Goal: Information Seeking & Learning: Learn about a topic

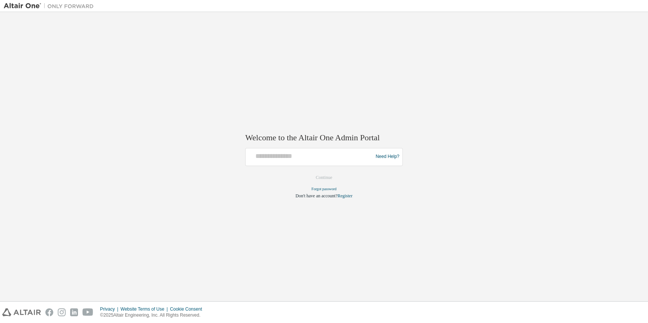
click at [291, 149] on div "Need Help?" at bounding box center [323, 157] width 157 height 18
click at [291, 151] on input "text" at bounding box center [310, 155] width 123 height 11
type input "**********"
click at [321, 180] on button "Continue" at bounding box center [324, 177] width 32 height 11
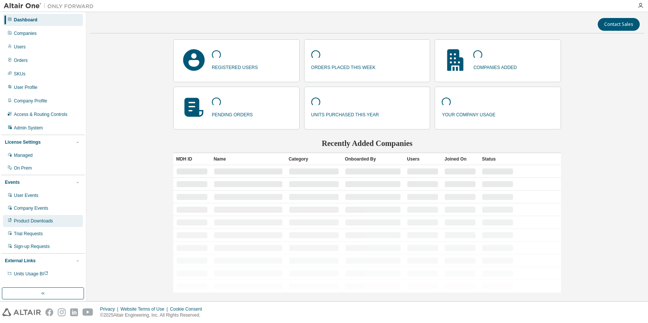
click at [27, 220] on div "Product Downloads" at bounding box center [33, 221] width 39 height 6
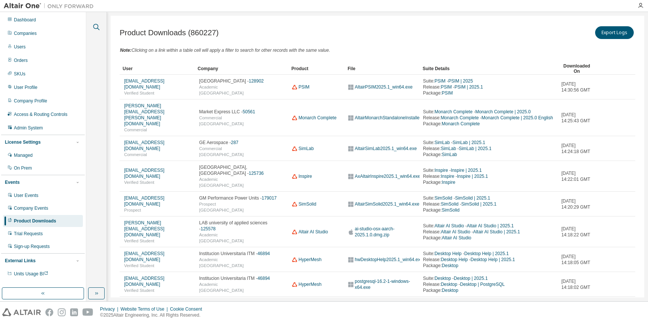
click at [95, 23] on icon "button" at bounding box center [96, 26] width 9 height 9
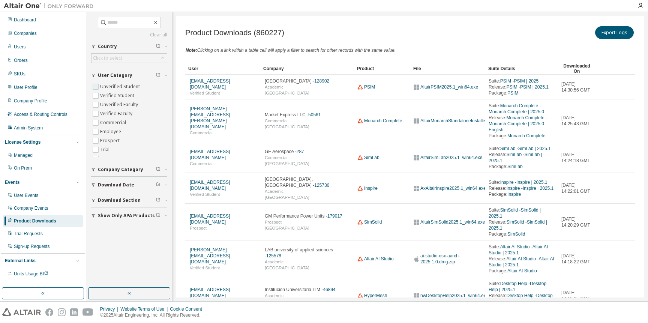
scroll to position [15, 0]
click at [113, 180] on button "Download Date" at bounding box center [129, 185] width 76 height 16
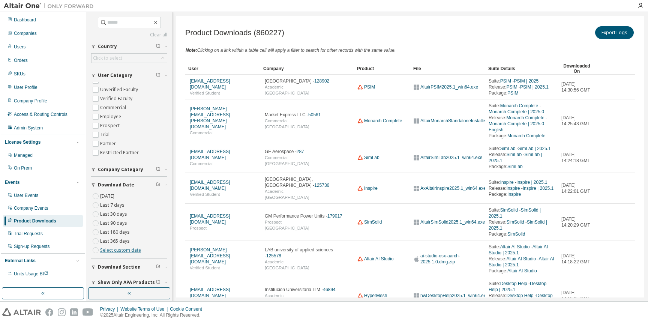
click at [110, 249] on link "Select custom date" at bounding box center [120, 250] width 41 height 6
select select "*"
select select "****"
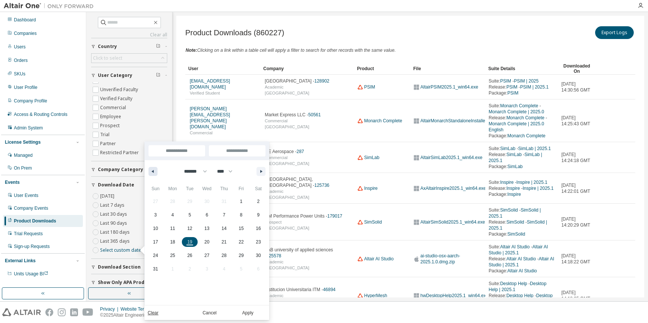
click at [152, 170] on icon "button" at bounding box center [152, 171] width 4 height 3
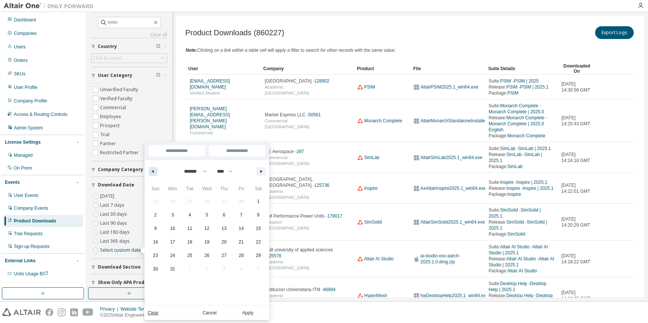
click at [152, 170] on icon "button" at bounding box center [152, 171] width 4 height 3
select select "*"
click at [204, 204] on span "1" at bounding box center [206, 201] width 17 height 10
type input "*"
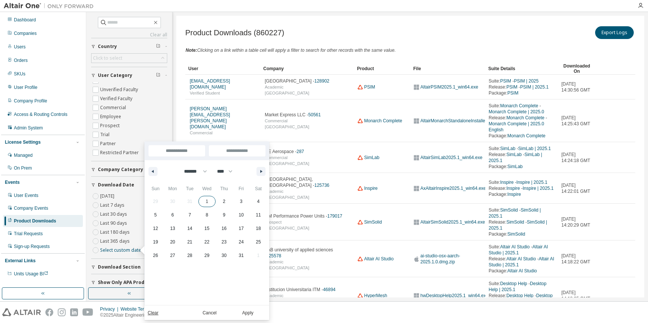
type input "*"
type input "**********"
click at [243, 315] on button "Apply" at bounding box center [248, 312] width 36 height 8
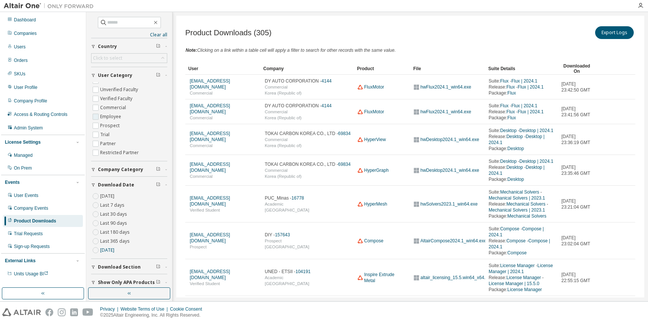
scroll to position [6, 0]
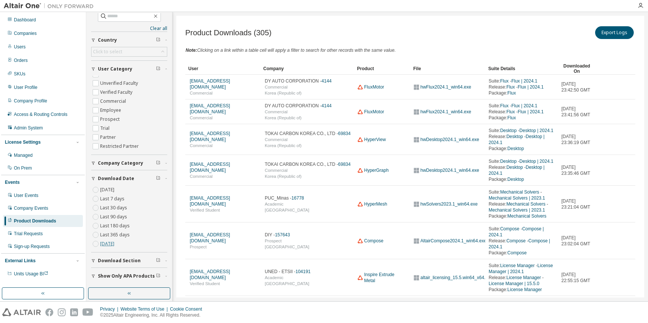
click at [106, 244] on link "[DATE]" at bounding box center [107, 243] width 14 height 6
select select "****"
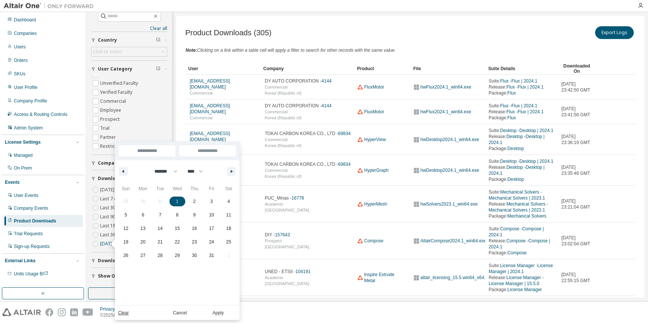
click at [212, 152] on input "**********" at bounding box center [207, 150] width 57 height 11
click at [219, 153] on input "**********" at bounding box center [207, 150] width 57 height 11
click at [231, 172] on icon "button" at bounding box center [233, 171] width 4 height 3
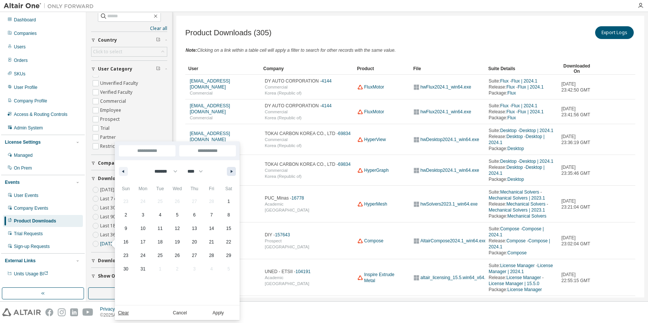
click at [231, 172] on icon "button" at bounding box center [233, 171] width 4 height 3
select select "*"
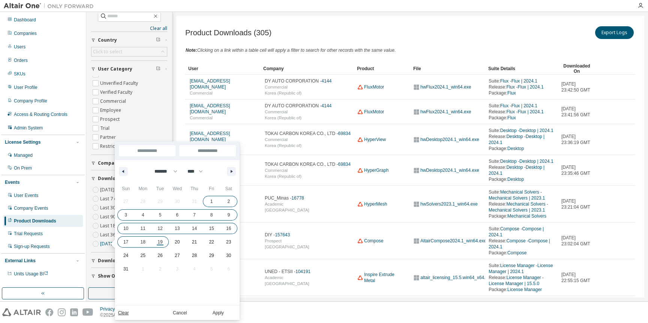
click at [160, 244] on span "19" at bounding box center [159, 241] width 5 height 13
type input "***"
type input "**********"
select select "*"
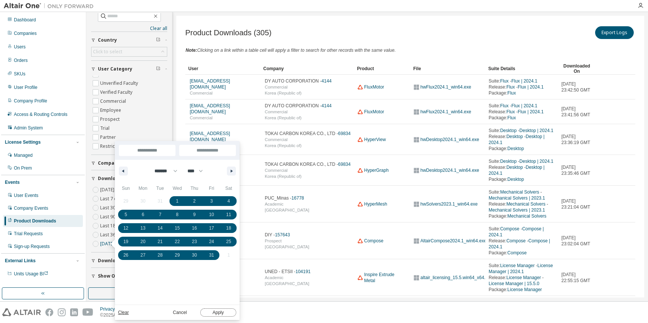
click at [220, 310] on button "Apply" at bounding box center [218, 312] width 36 height 8
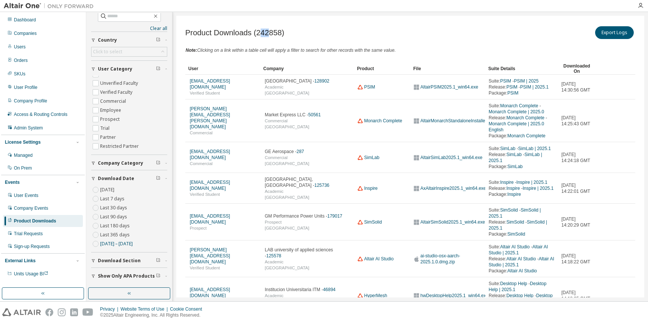
drag, startPoint x: 268, startPoint y: 31, endPoint x: 261, endPoint y: 31, distance: 7.1
click at [261, 31] on span "Product Downloads (242858)" at bounding box center [234, 32] width 99 height 9
click at [117, 115] on label "Commercial" at bounding box center [113, 116] width 27 height 9
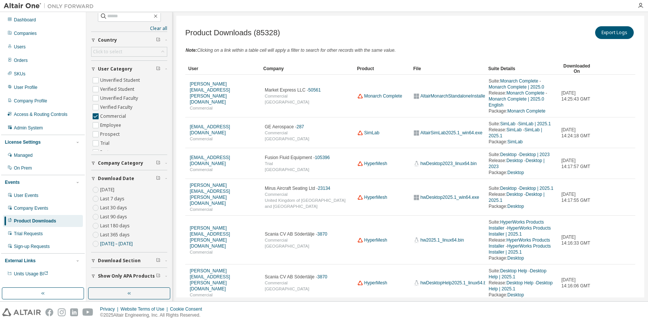
click at [120, 235] on label "Last 365 days" at bounding box center [115, 234] width 31 height 9
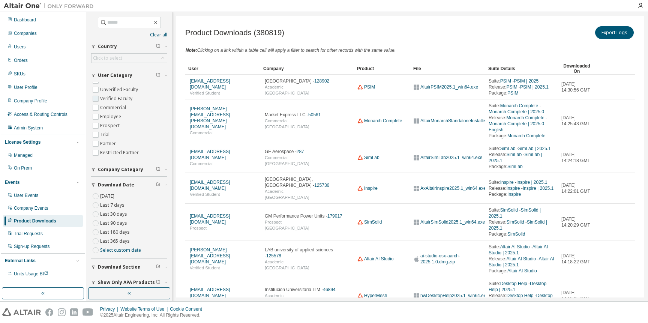
scroll to position [6, 0]
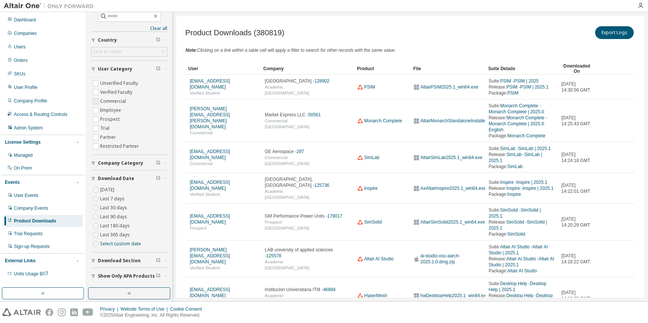
click at [112, 101] on label "Commercial" at bounding box center [113, 101] width 27 height 9
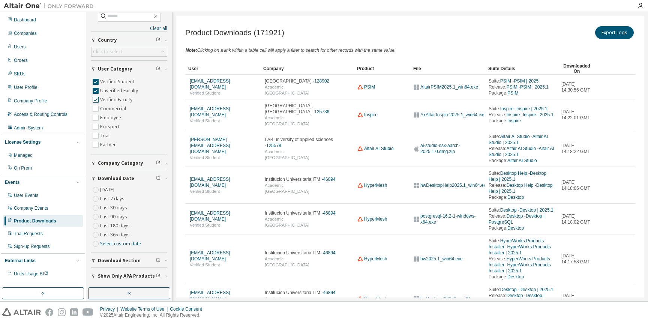
scroll to position [12, 0]
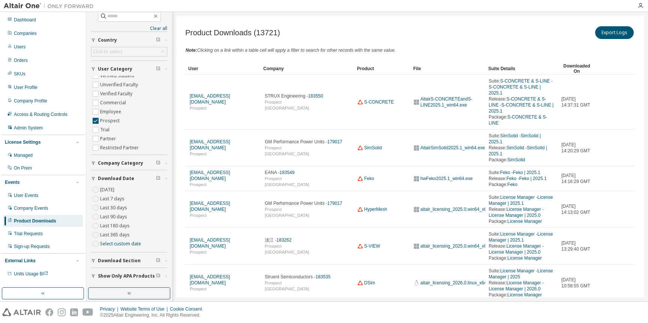
scroll to position [15, 0]
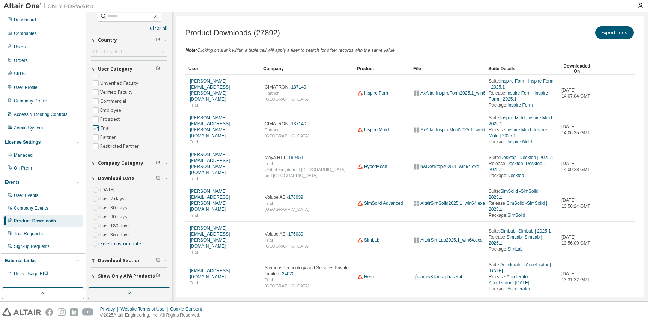
click at [103, 126] on label "Trial" at bounding box center [105, 128] width 11 height 9
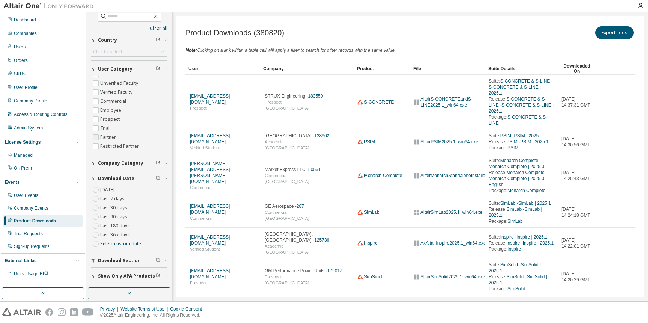
click at [102, 135] on label "Partner" at bounding box center [108, 137] width 17 height 9
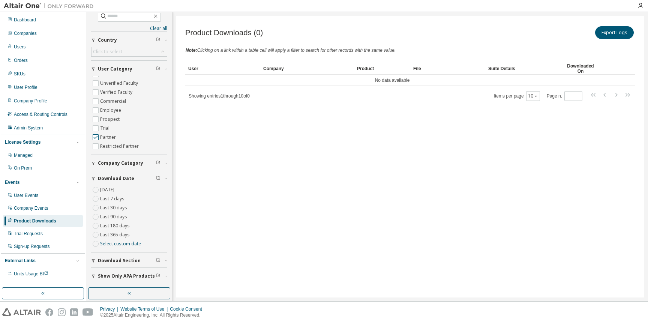
click at [101, 134] on label "Partner" at bounding box center [108, 137] width 17 height 9
click at [104, 144] on label "Restricted Partner" at bounding box center [120, 146] width 40 height 9
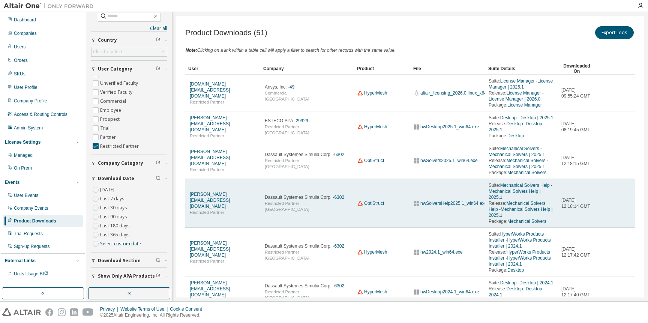
scroll to position [227, 0]
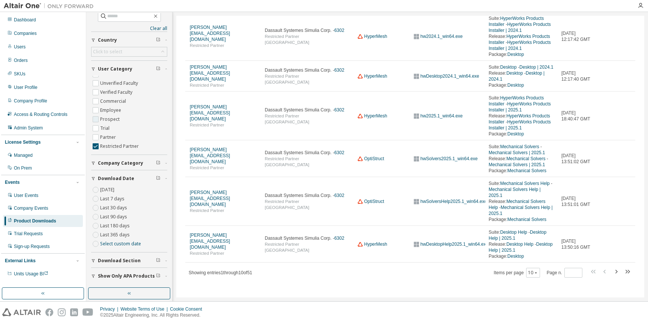
click at [105, 118] on label "Prospect" at bounding box center [110, 119] width 21 height 9
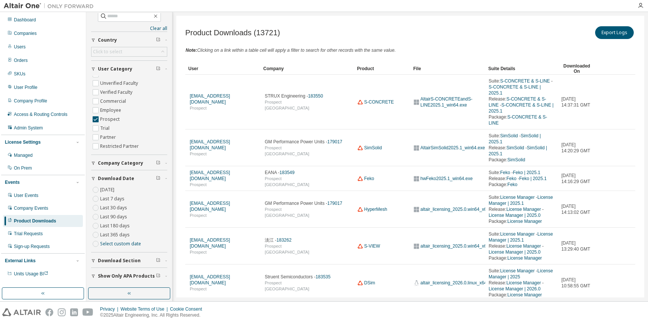
click at [570, 64] on div "Downloaded On" at bounding box center [576, 69] width 31 height 12
click at [575, 67] on div "Downloaded On" at bounding box center [576, 69] width 31 height 12
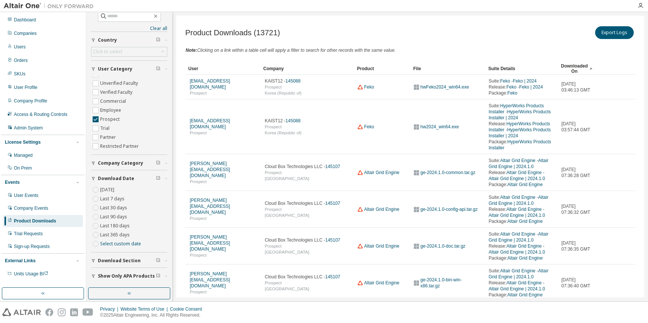
click at [571, 65] on div "Downloaded On" at bounding box center [576, 69] width 31 height 12
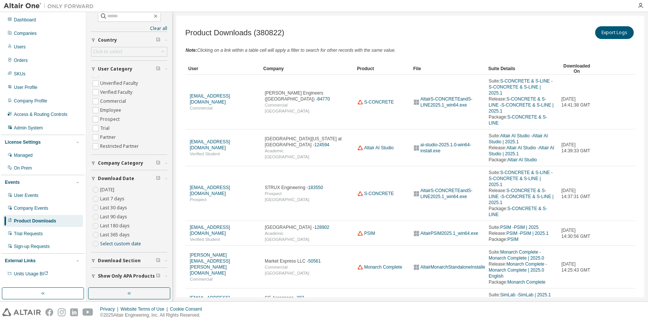
click at [113, 256] on button "Download Section" at bounding box center [129, 260] width 76 height 16
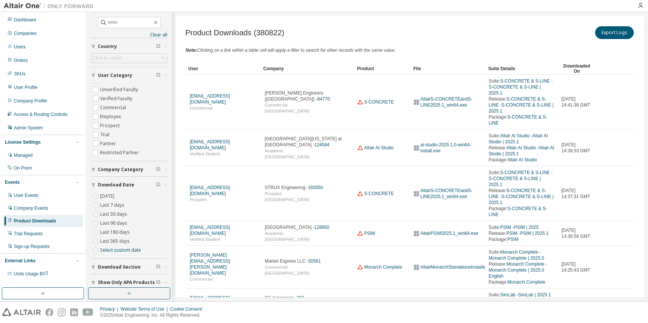
scroll to position [6, 0]
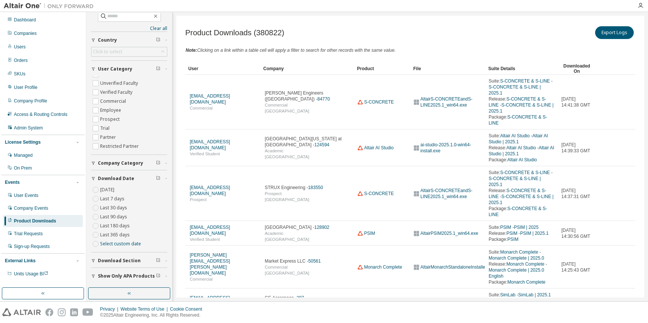
click at [103, 273] on span "Show Only APA Products" at bounding box center [126, 276] width 57 height 6
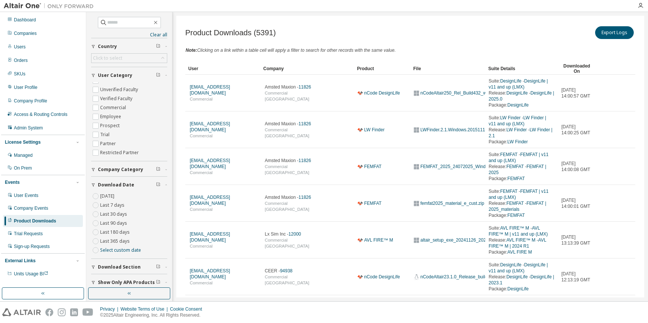
scroll to position [28, 0]
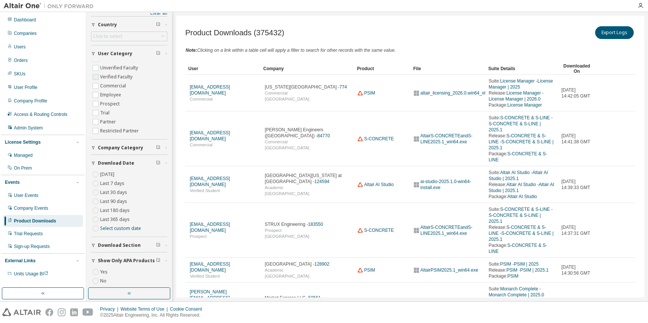
scroll to position [28, 0]
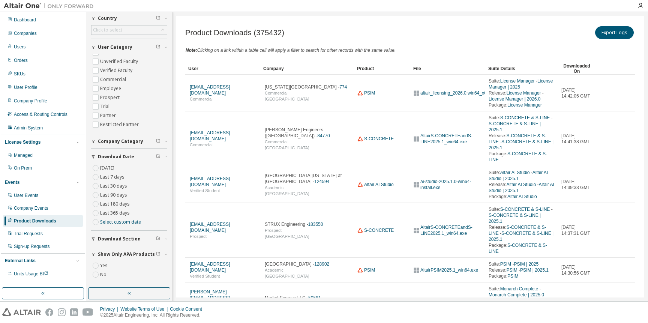
click at [577, 65] on div "Downloaded On" at bounding box center [576, 69] width 31 height 12
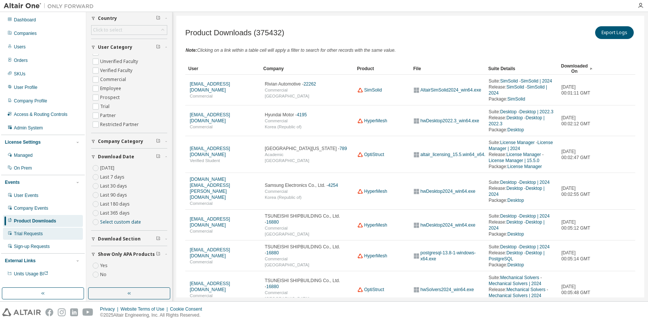
click at [31, 234] on div "Trial Requests" at bounding box center [28, 234] width 29 height 6
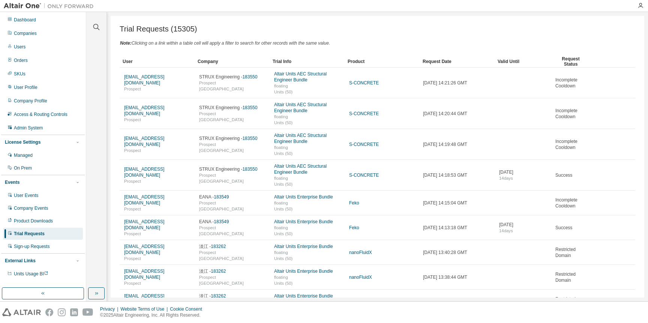
click at [174, 29] on span "Trial Requests (15305)" at bounding box center [159, 29] width 78 height 9
click at [96, 26] on icon "button" at bounding box center [96, 26] width 9 height 9
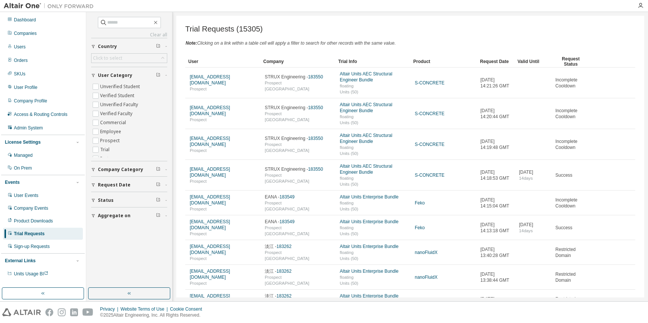
click at [500, 61] on div "Request Date" at bounding box center [495, 61] width 31 height 12
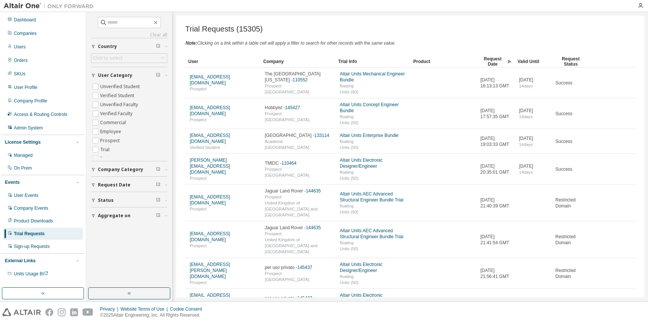
click at [494, 59] on div "Request Date" at bounding box center [495, 61] width 31 height 12
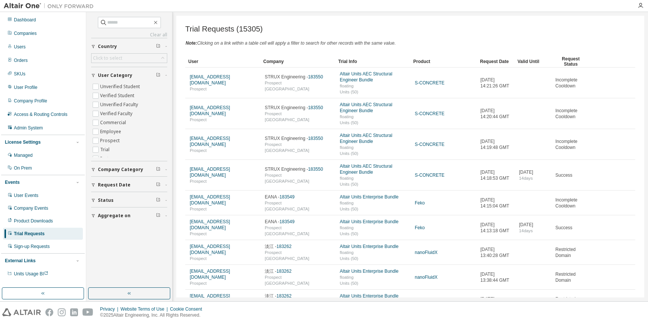
click at [495, 60] on div "Request Date" at bounding box center [495, 61] width 31 height 12
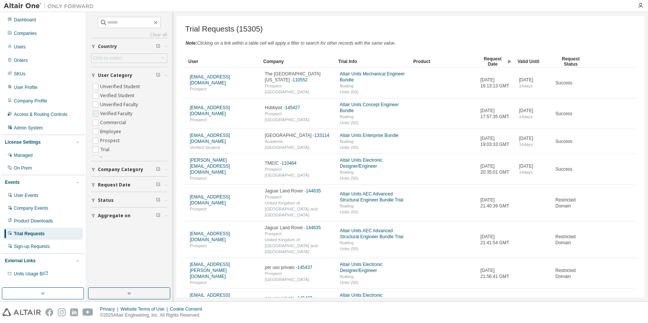
scroll to position [15, 0]
click at [117, 204] on button "Status" at bounding box center [129, 200] width 76 height 16
click at [112, 211] on label "Success" at bounding box center [109, 211] width 19 height 9
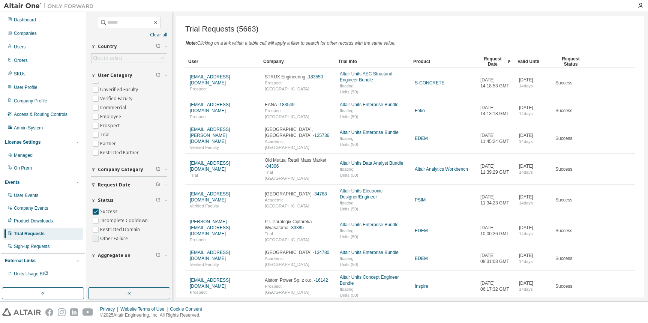
click at [103, 238] on label "Other Failure" at bounding box center [114, 238] width 29 height 9
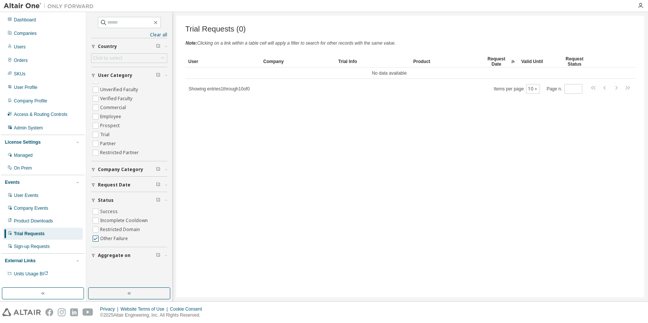
click at [122, 239] on label "Other Failure" at bounding box center [114, 238] width 29 height 9
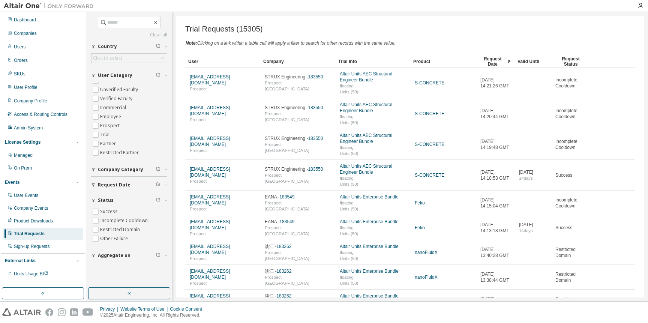
click at [114, 249] on button "Aggregate on" at bounding box center [129, 255] width 76 height 16
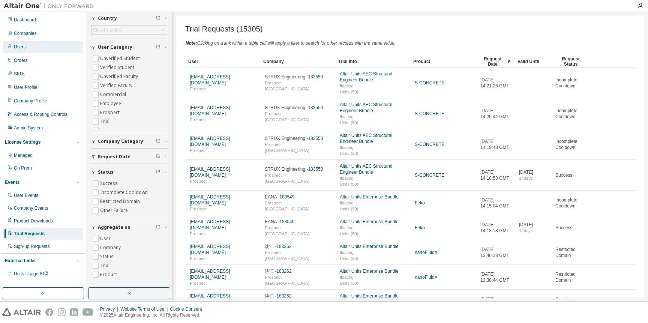
click at [24, 50] on div "Users" at bounding box center [43, 47] width 80 height 12
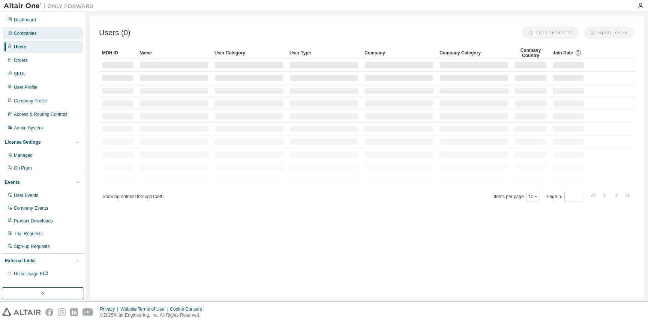
click at [30, 33] on div "Companies" at bounding box center [25, 33] width 23 height 6
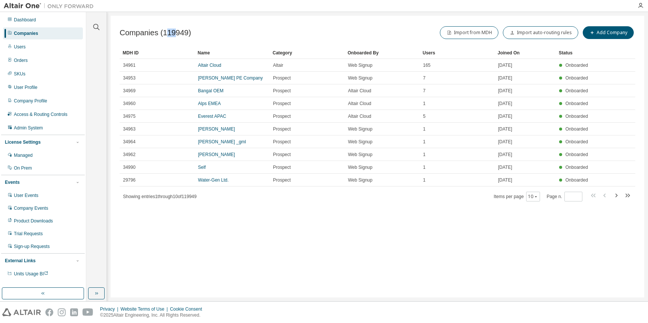
drag, startPoint x: 172, startPoint y: 35, endPoint x: 164, endPoint y: 35, distance: 7.9
click at [164, 35] on span "Companies (119949)" at bounding box center [155, 32] width 71 height 9
click at [22, 49] on div "Users" at bounding box center [20, 47] width 12 height 6
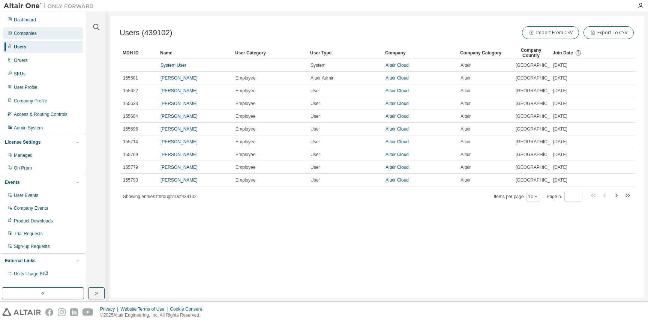
click at [50, 30] on div "Companies" at bounding box center [43, 33] width 80 height 12
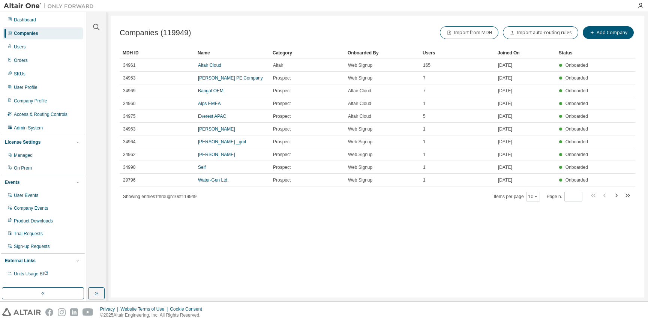
click at [102, 25] on div at bounding box center [96, 22] width 18 height 19
click at [96, 25] on icon "button" at bounding box center [96, 26] width 9 height 9
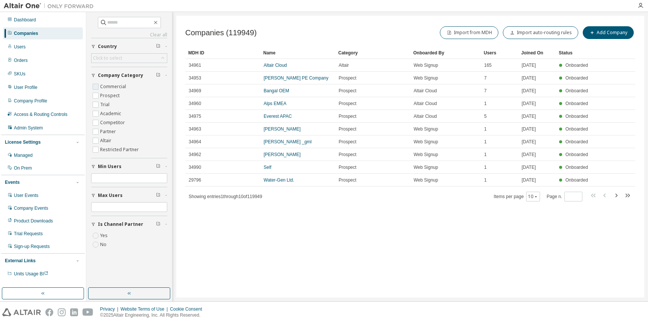
click at [120, 85] on label "Commercial" at bounding box center [113, 86] width 27 height 9
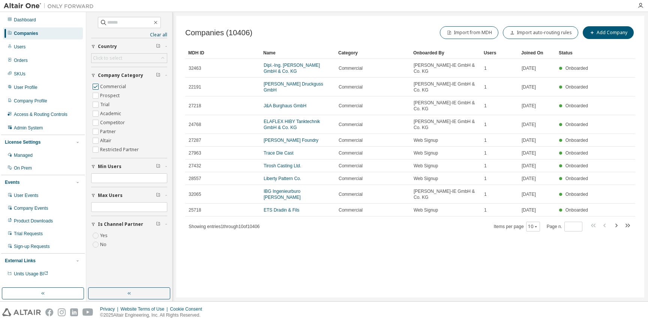
click at [110, 86] on label "Commercial" at bounding box center [113, 86] width 27 height 9
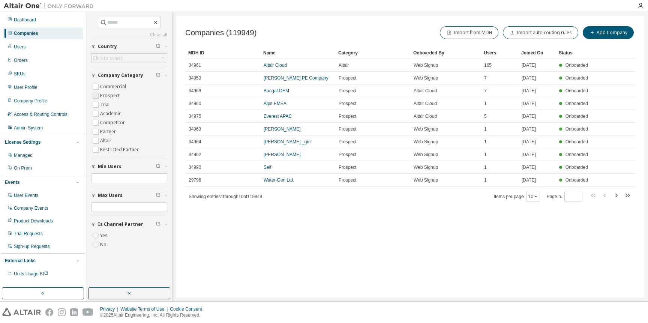
click at [110, 96] on label "Prospect" at bounding box center [110, 95] width 21 height 9
click at [110, 94] on label "Prospect" at bounding box center [110, 95] width 21 height 9
click at [108, 105] on label "Trial" at bounding box center [105, 104] width 11 height 9
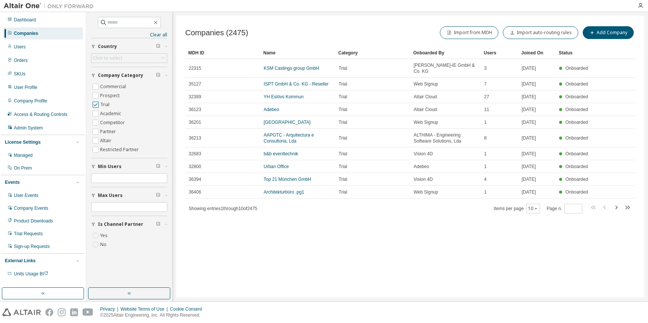
click at [108, 108] on label "Trial" at bounding box center [105, 104] width 11 height 9
click at [108, 112] on label "Academic" at bounding box center [111, 113] width 22 height 9
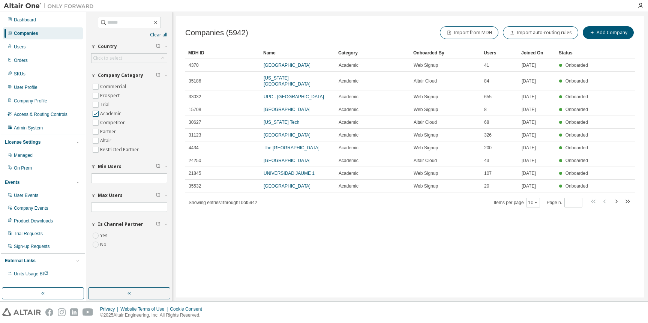
click at [106, 112] on label "Academic" at bounding box center [111, 113] width 22 height 9
click at [106, 121] on label "Competitor" at bounding box center [113, 122] width 26 height 9
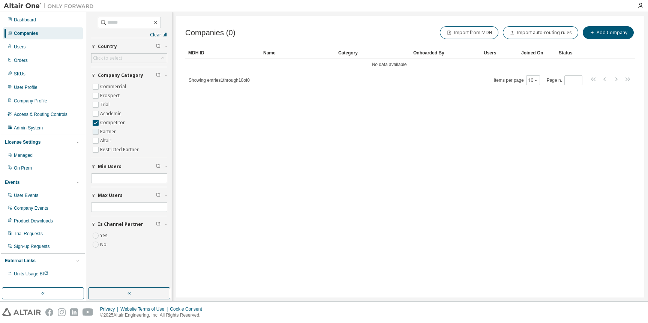
click at [109, 133] on label "Partner" at bounding box center [108, 131] width 17 height 9
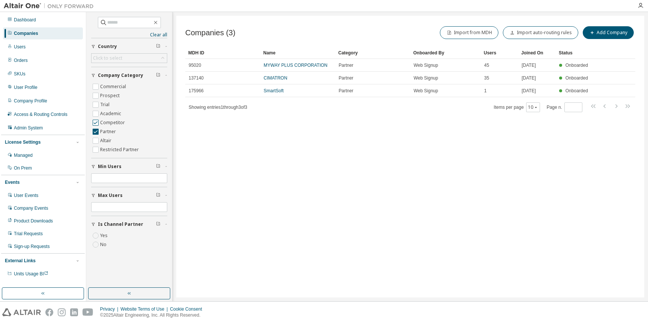
click at [109, 121] on label "Competitor" at bounding box center [113, 122] width 26 height 9
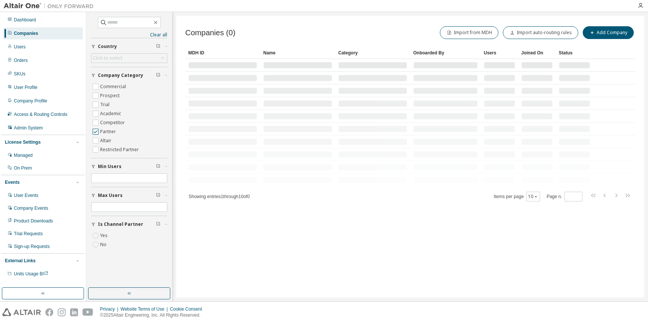
click at [107, 130] on label "Partner" at bounding box center [108, 131] width 17 height 9
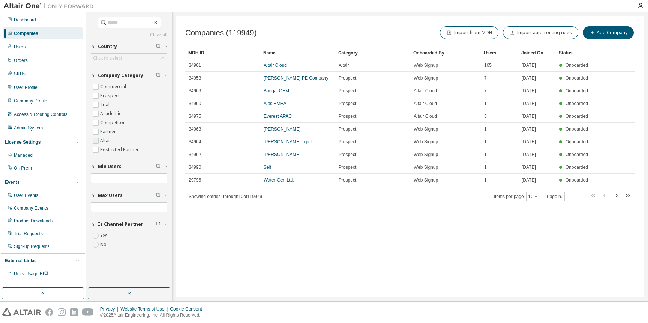
click at [106, 138] on label "Altair" at bounding box center [106, 140] width 13 height 9
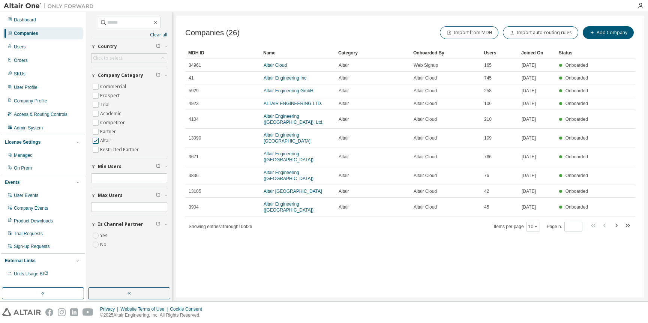
click at [107, 139] on label "Altair" at bounding box center [106, 140] width 13 height 9
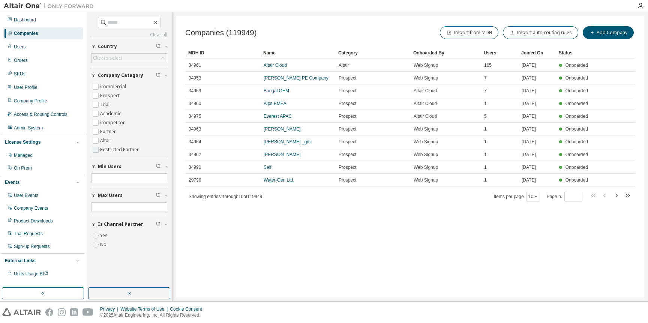
click at [108, 150] on label "Restricted Partner" at bounding box center [120, 149] width 40 height 9
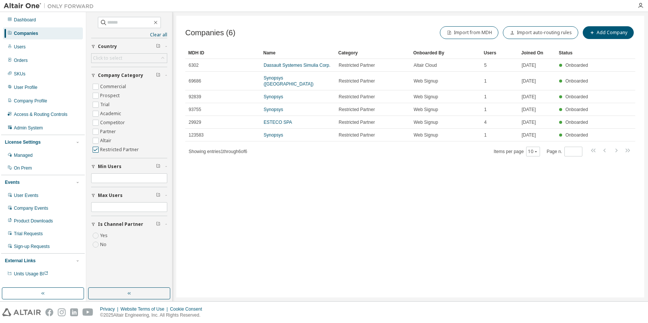
click at [103, 151] on label "Restricted Partner" at bounding box center [120, 149] width 40 height 9
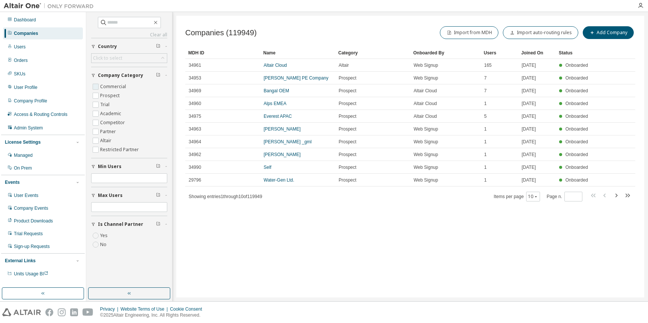
click at [104, 85] on label "Commercial" at bounding box center [113, 86] width 27 height 9
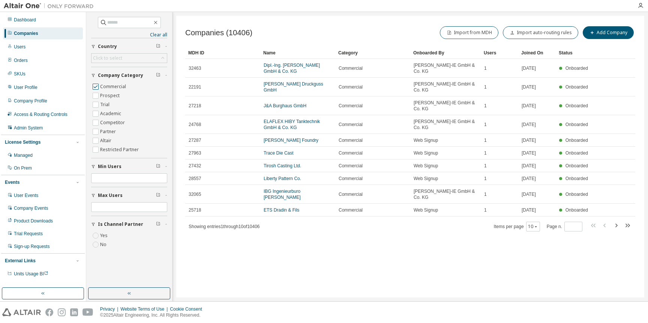
click at [104, 85] on label "Commercial" at bounding box center [113, 86] width 27 height 9
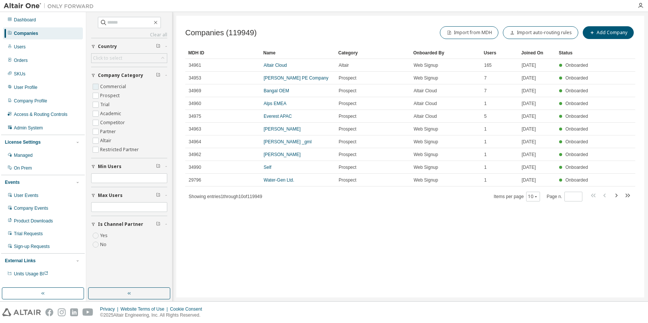
click at [107, 90] on label "Commercial" at bounding box center [113, 86] width 27 height 9
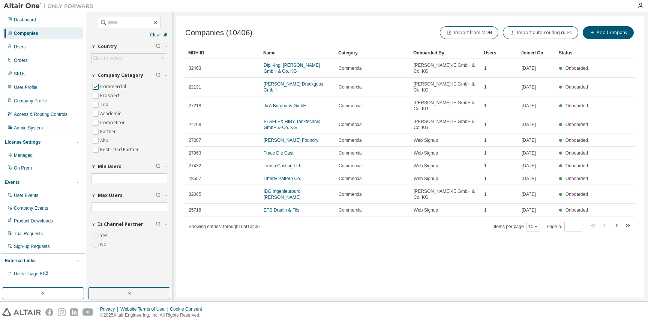
click at [106, 84] on label "Commercial" at bounding box center [113, 86] width 27 height 9
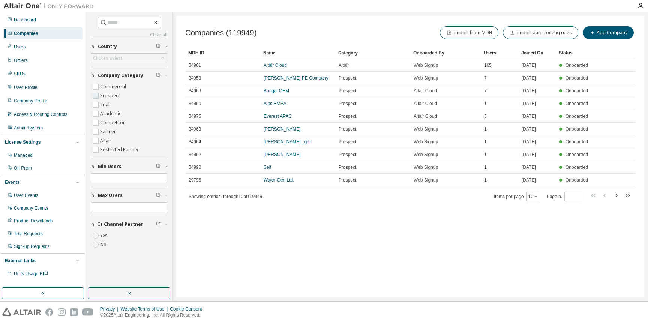
click at [106, 92] on label "Prospect" at bounding box center [110, 95] width 21 height 9
click at [108, 85] on label "Commercial" at bounding box center [113, 86] width 27 height 9
click at [106, 106] on label "Trial" at bounding box center [105, 104] width 11 height 9
click at [108, 114] on label "Academic" at bounding box center [111, 113] width 22 height 9
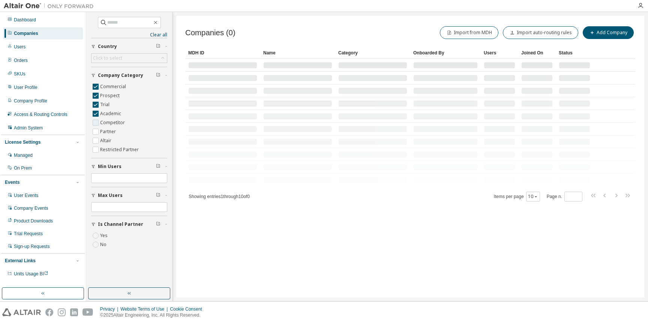
click at [108, 124] on label "Competitor" at bounding box center [113, 122] width 26 height 9
click at [108, 135] on label "Partner" at bounding box center [108, 131] width 17 height 9
click at [108, 141] on label "Altair" at bounding box center [106, 140] width 13 height 9
click at [109, 152] on label "Restricted Partner" at bounding box center [120, 149] width 40 height 9
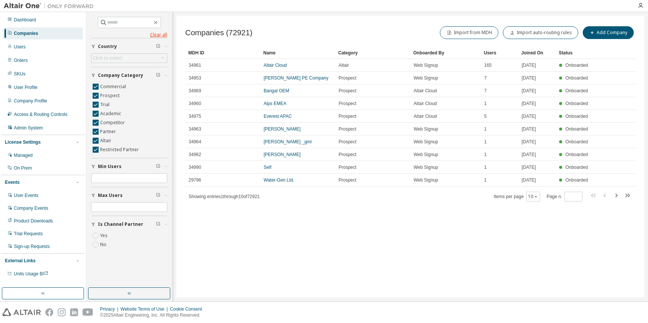
click at [163, 34] on link "Clear all" at bounding box center [129, 35] width 76 height 6
click at [35, 222] on div "Product Downloads" at bounding box center [33, 221] width 39 height 6
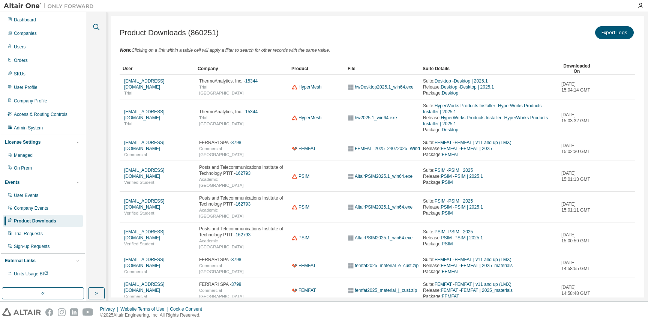
click at [100, 25] on button "button" at bounding box center [96, 27] width 10 height 10
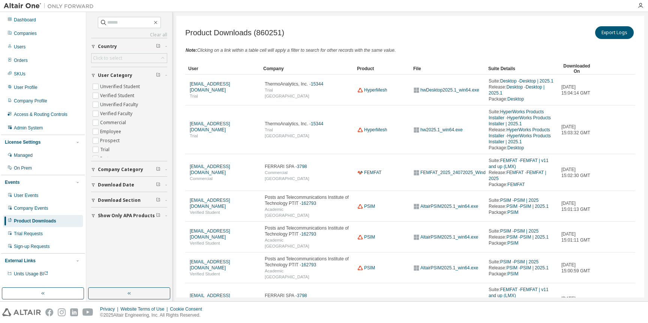
click at [117, 165] on button "Company Category" at bounding box center [129, 169] width 76 height 16
click at [115, 181] on button "Download Date" at bounding box center [129, 185] width 76 height 16
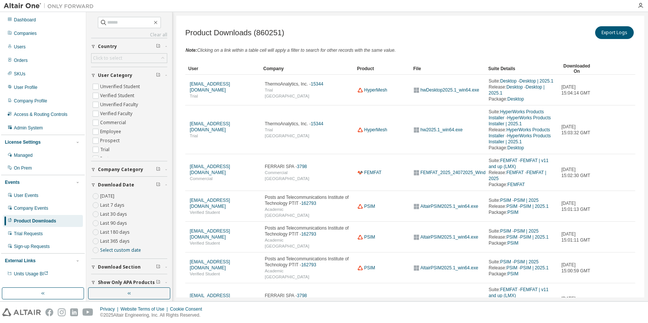
click at [115, 213] on label "Last 30 days" at bounding box center [114, 214] width 28 height 9
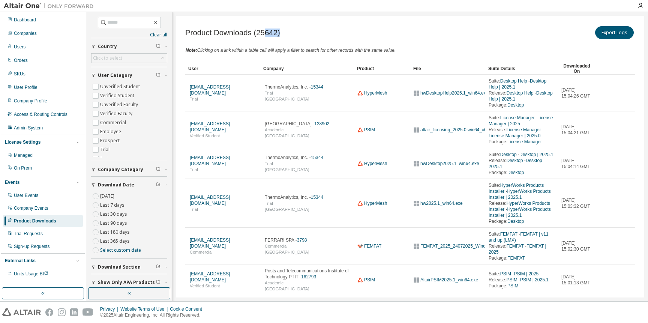
drag, startPoint x: 264, startPoint y: 31, endPoint x: 291, endPoint y: 34, distance: 26.4
click at [291, 34] on div "Product Downloads (25642) Export Logs" at bounding box center [410, 33] width 450 height 16
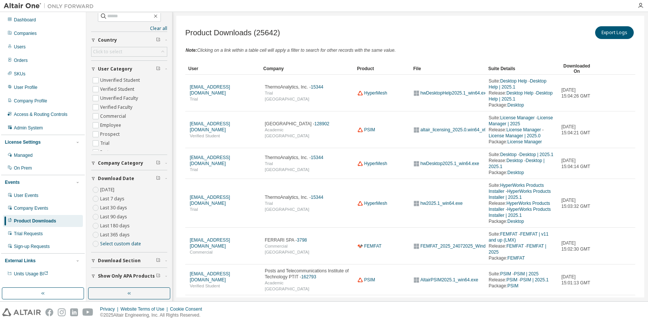
click at [109, 208] on label "Last 30 days" at bounding box center [114, 207] width 28 height 9
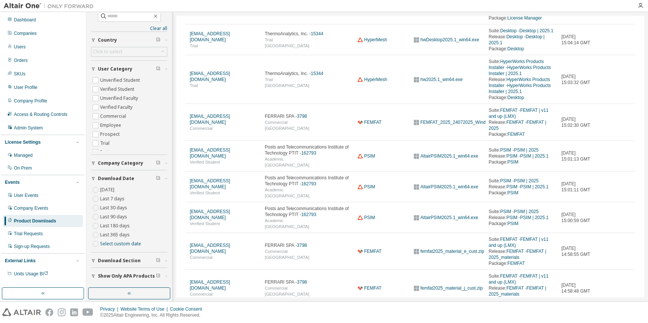
scroll to position [0, 0]
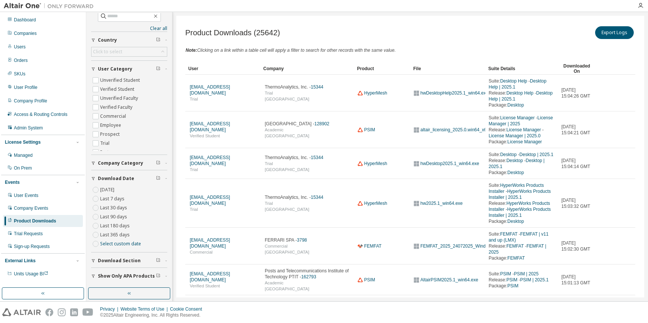
click at [104, 207] on label "Last 30 days" at bounding box center [114, 207] width 28 height 9
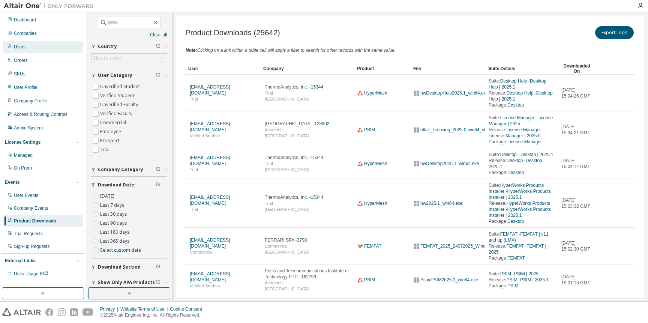
click at [26, 45] on div "Users" at bounding box center [43, 47] width 80 height 12
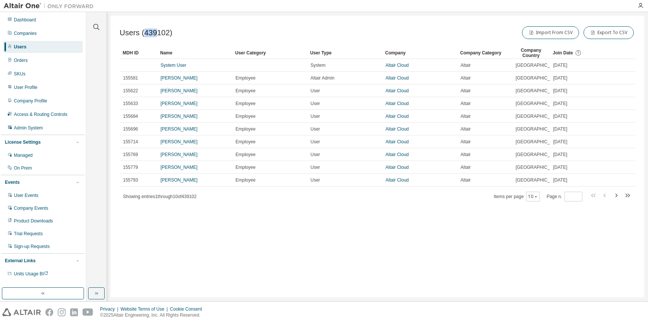
drag, startPoint x: 159, startPoint y: 32, endPoint x: 143, endPoint y: 31, distance: 16.2
click at [144, 32] on span "Users (439102)" at bounding box center [146, 32] width 53 height 9
drag, startPoint x: 154, startPoint y: 33, endPoint x: 176, endPoint y: 33, distance: 22.1
click at [176, 33] on div "Users (439105) Import From CSV Export To CSV" at bounding box center [378, 33] width 516 height 16
click at [159, 34] on span "Users (439105)" at bounding box center [146, 32] width 53 height 9
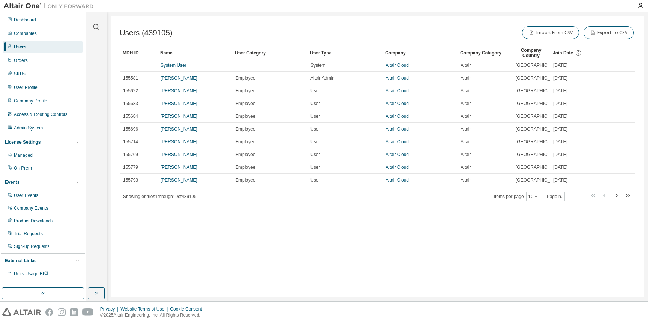
click at [567, 51] on span "Join Date" at bounding box center [563, 52] width 20 height 5
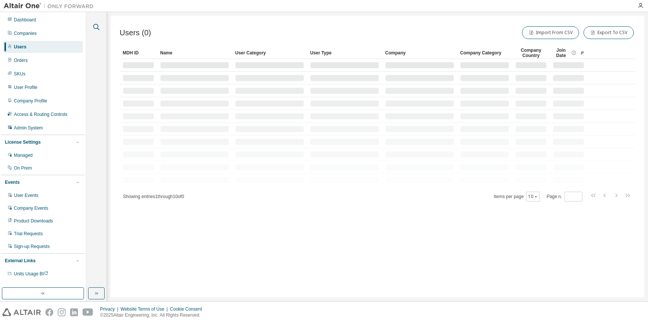
click at [95, 25] on icon "button" at bounding box center [96, 26] width 9 height 9
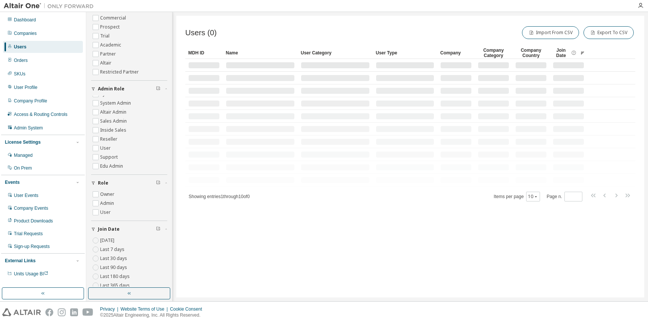
scroll to position [183, 0]
click at [114, 239] on label "Last 30 days" at bounding box center [114, 238] width 28 height 9
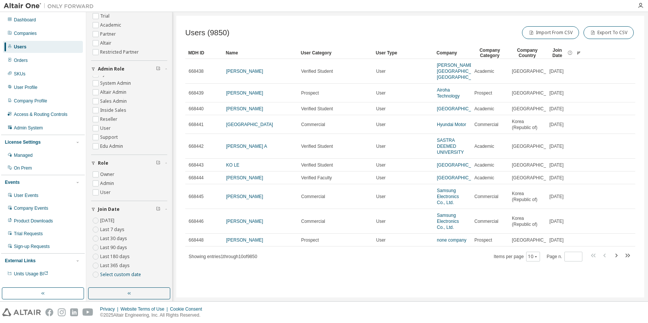
click at [117, 246] on label "Last 90 days" at bounding box center [114, 247] width 28 height 9
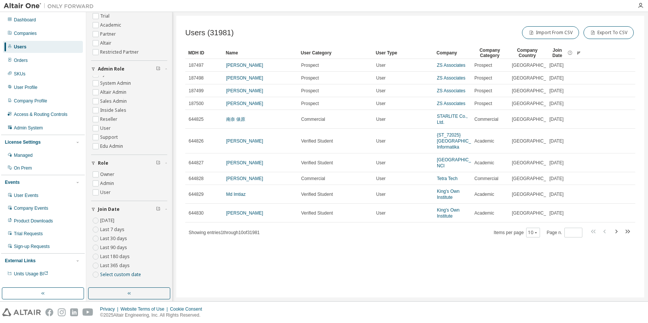
click at [108, 249] on label "Last 90 days" at bounding box center [114, 247] width 28 height 9
click at [112, 247] on label "Last 90 days" at bounding box center [114, 247] width 28 height 9
click at [113, 235] on label "Last 30 days" at bounding box center [114, 238] width 28 height 9
